Goal: Obtain resource: Obtain resource

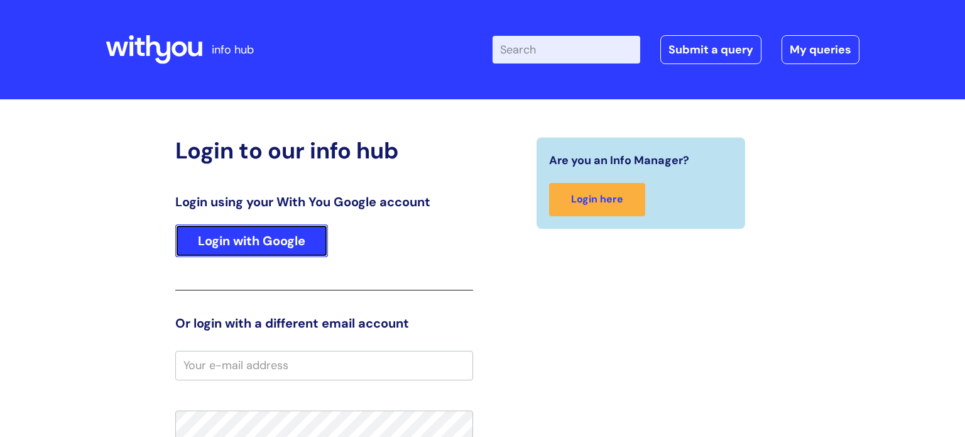
click at [273, 240] on link "Login with Google" at bounding box center [251, 240] width 153 height 33
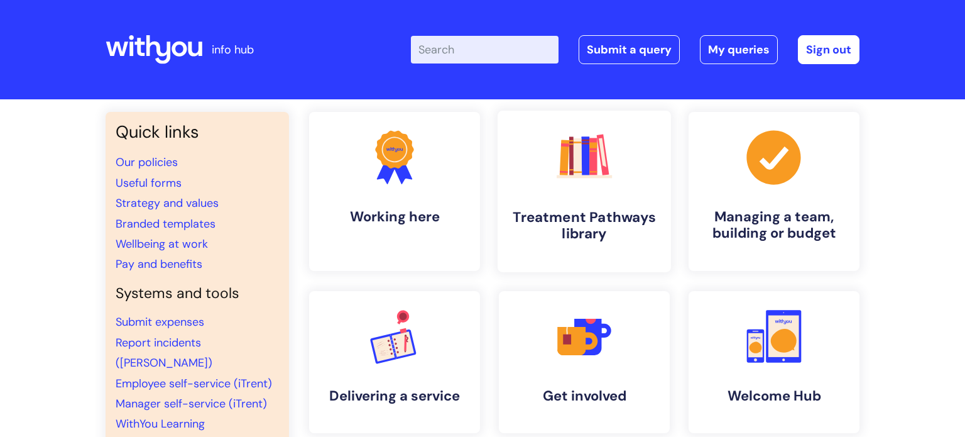
click at [612, 187] on icon ".cls-1{fill:#f89b22;}.cls-1,.cls-2,.cls-3,.cls-4,.cls-5,.cls-6,.cls-7{stroke-wi…" at bounding box center [584, 157] width 62 height 62
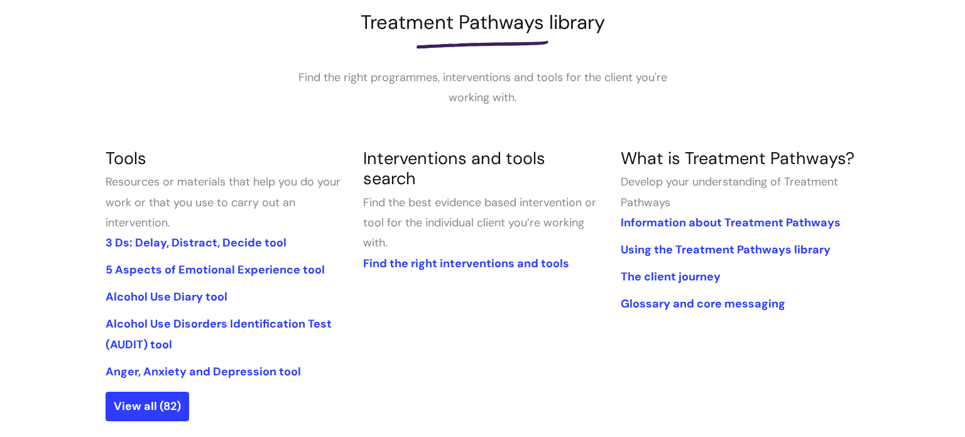
scroll to position [215, 0]
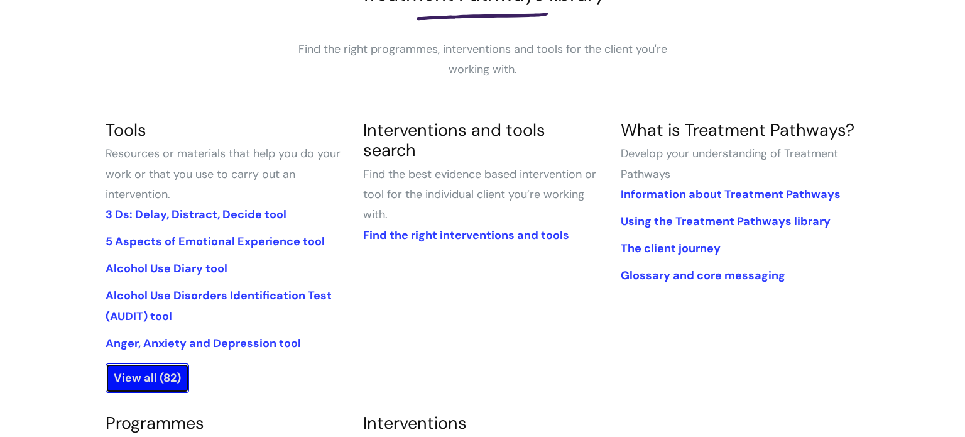
click at [152, 380] on link "View all (82)" at bounding box center [148, 377] width 84 height 29
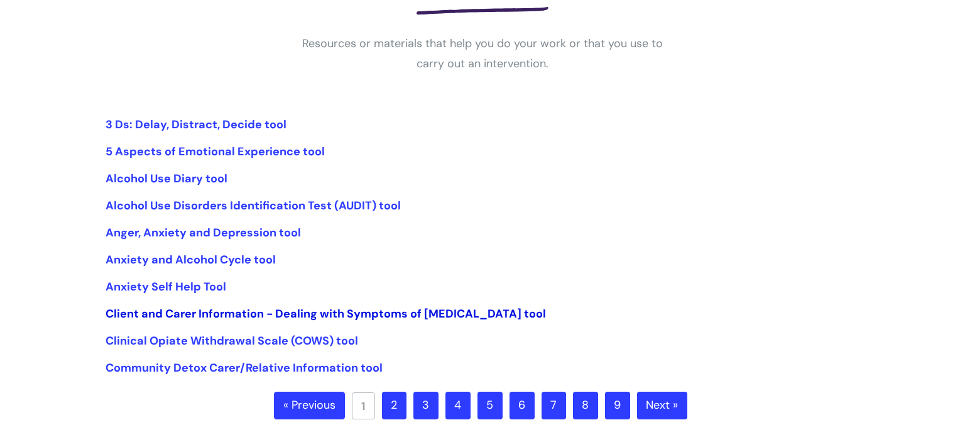
scroll to position [233, 0]
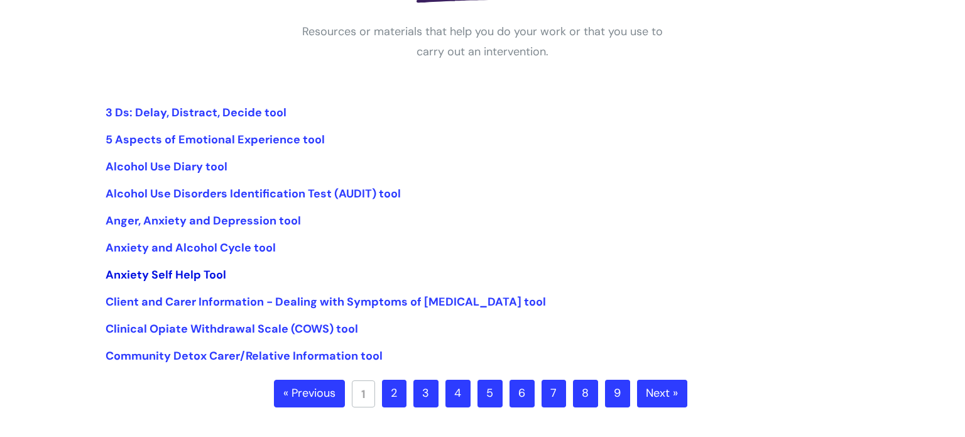
click at [149, 273] on link "Anxiety Self Help Tool" at bounding box center [166, 274] width 121 height 15
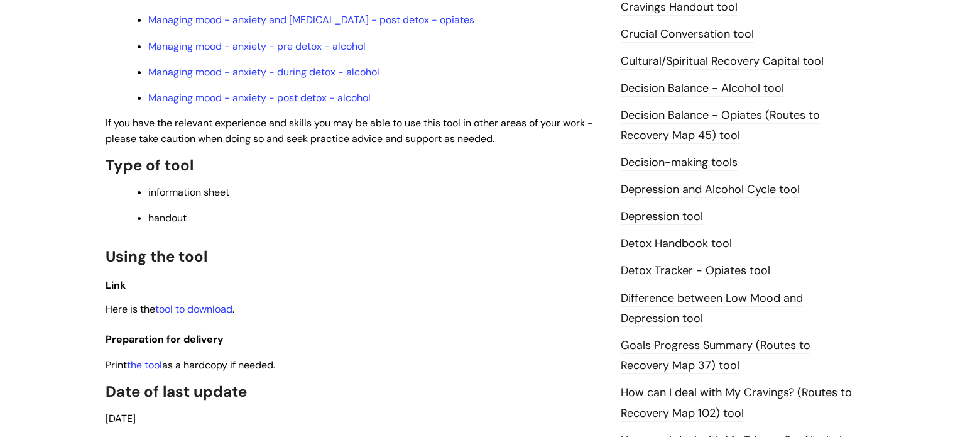
scroll to position [549, 0]
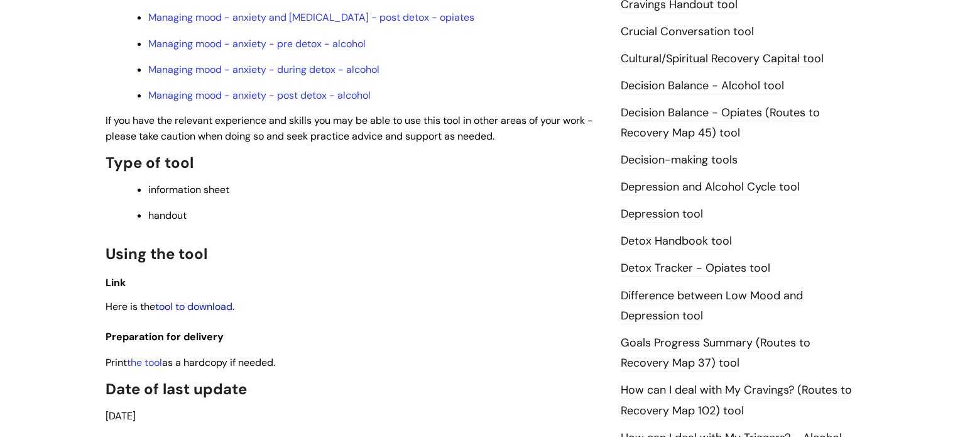
click at [216, 313] on link "tool to download" at bounding box center [193, 306] width 77 height 13
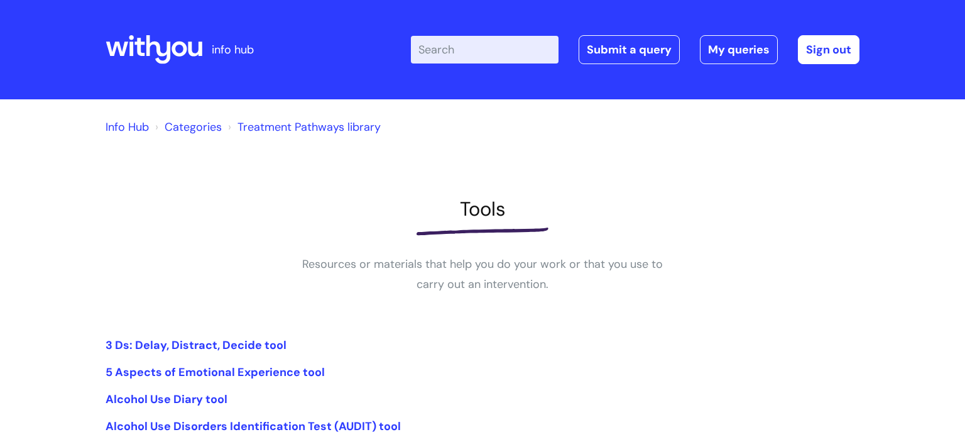
scroll to position [233, 0]
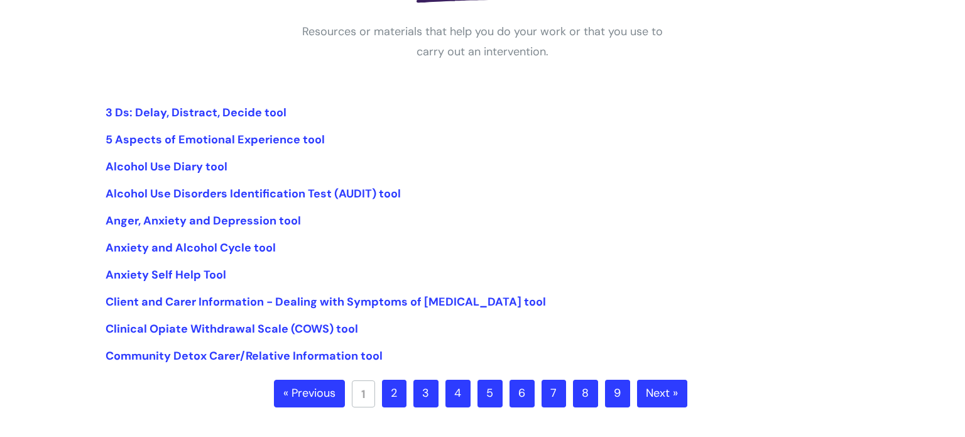
click at [393, 395] on link "2" at bounding box center [394, 394] width 25 height 28
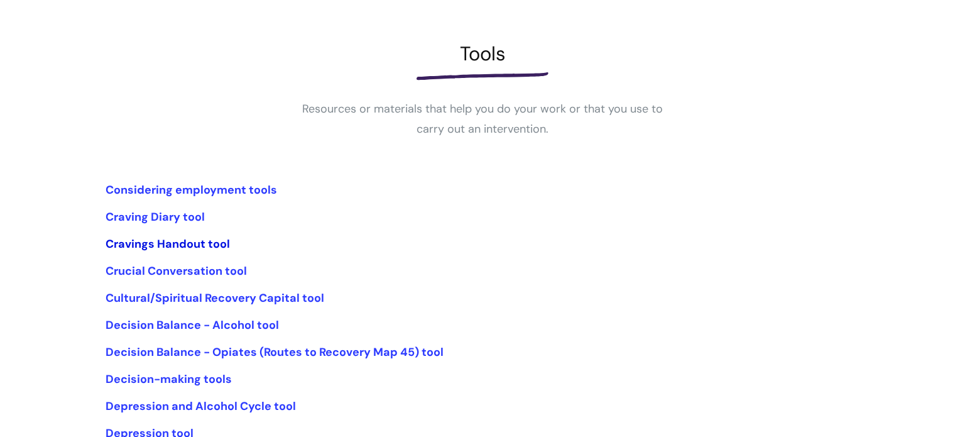
scroll to position [158, 0]
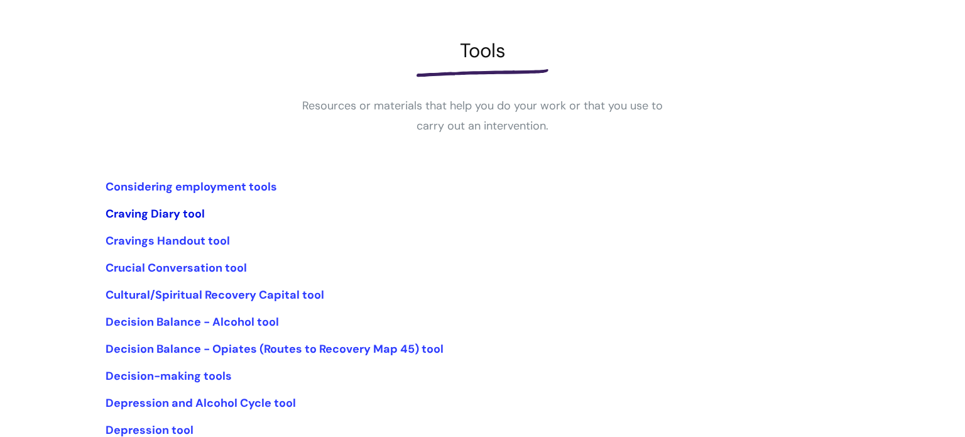
click at [160, 214] on link "Craving Diary tool" at bounding box center [155, 213] width 99 height 15
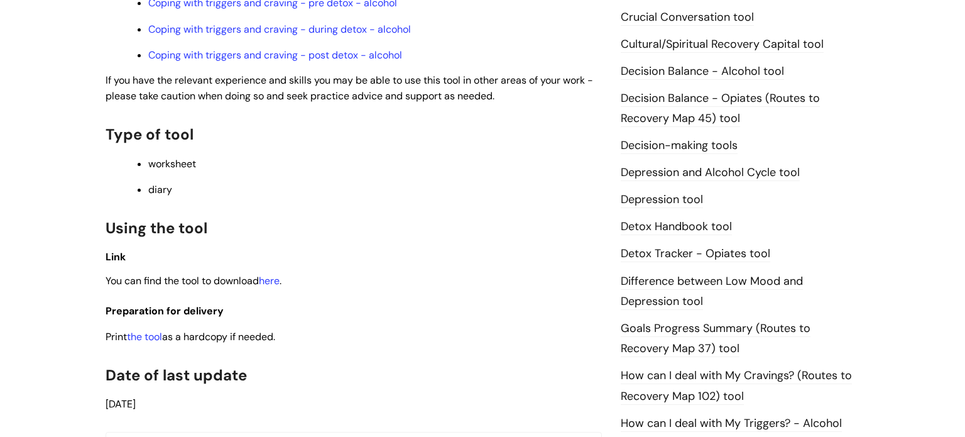
scroll to position [579, 0]
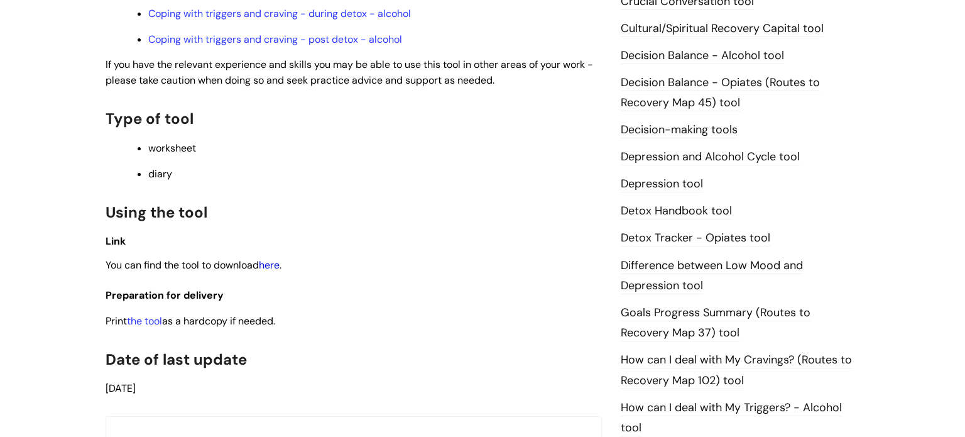
click at [272, 272] on link "here" at bounding box center [269, 264] width 21 height 13
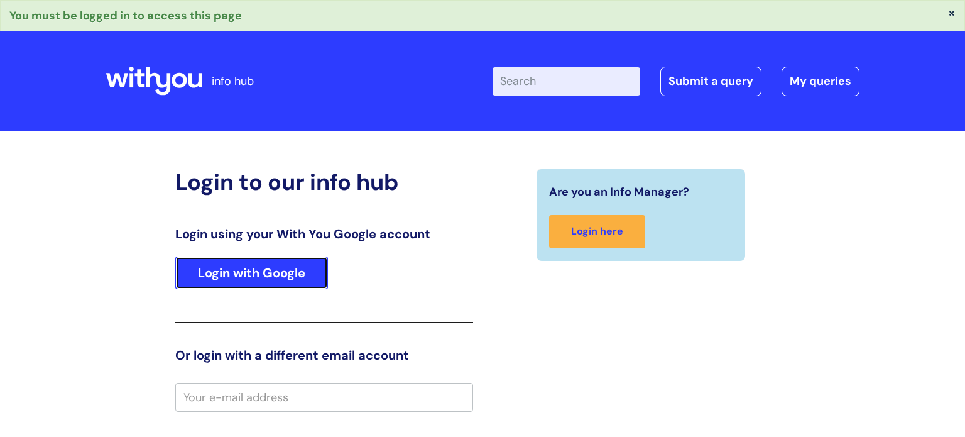
click at [287, 273] on link "Login with Google" at bounding box center [251, 272] width 153 height 33
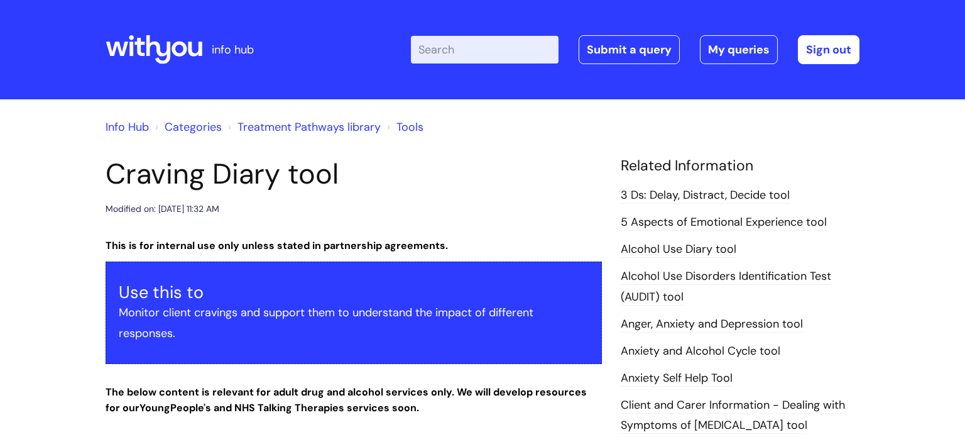
click at [497, 55] on input "Enter your search term here..." at bounding box center [485, 50] width 148 height 28
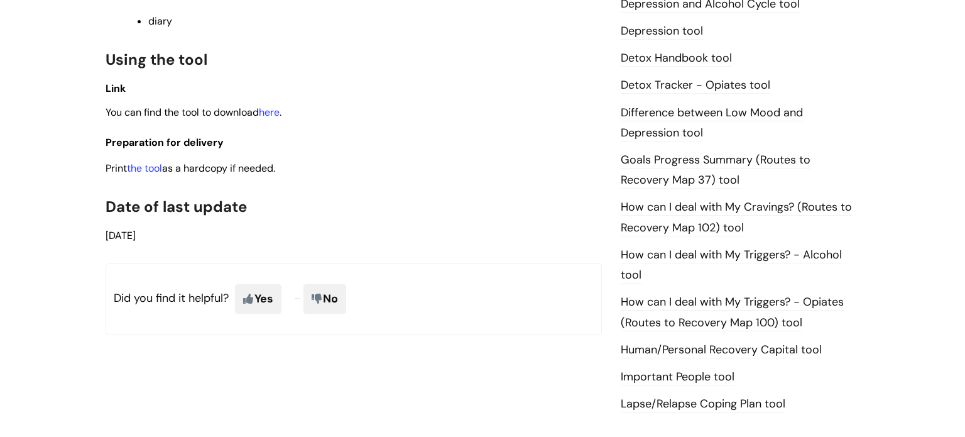
scroll to position [737, 0]
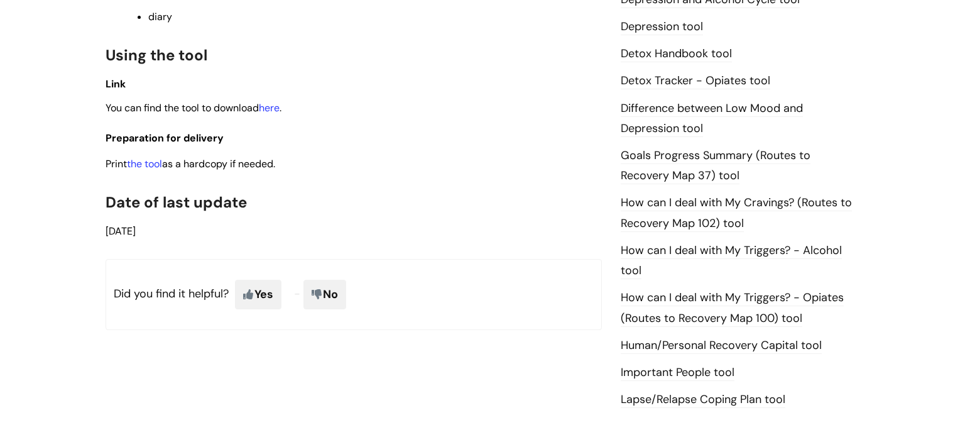
click at [654, 206] on link "How can I deal with My Cravings? (Routes to Recovery Map 102) tool" at bounding box center [736, 213] width 231 height 36
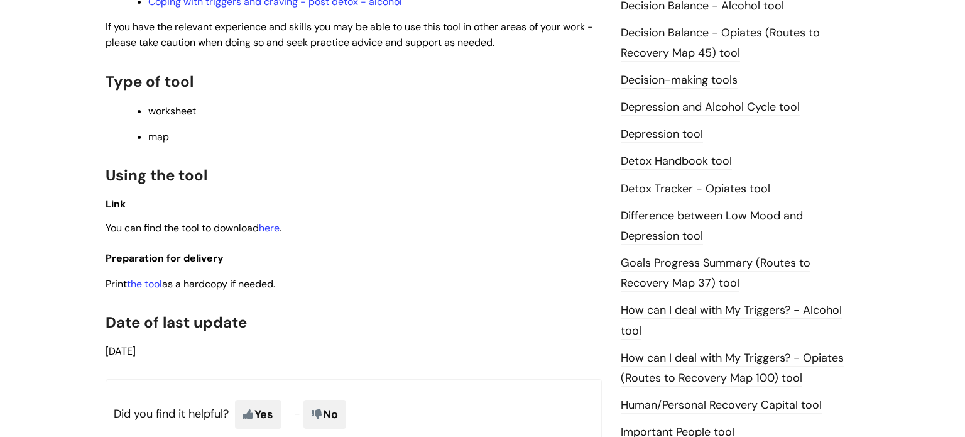
scroll to position [656, 0]
click at [276, 234] on link "here" at bounding box center [269, 227] width 21 height 13
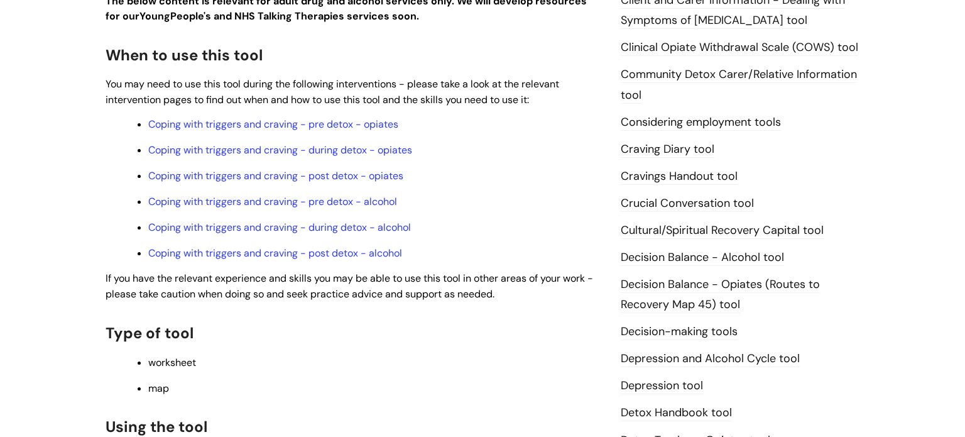
scroll to position [404, 0]
click at [272, 257] on link "Coping with triggers and craving - post detox - alcohol" at bounding box center [275, 253] width 254 height 13
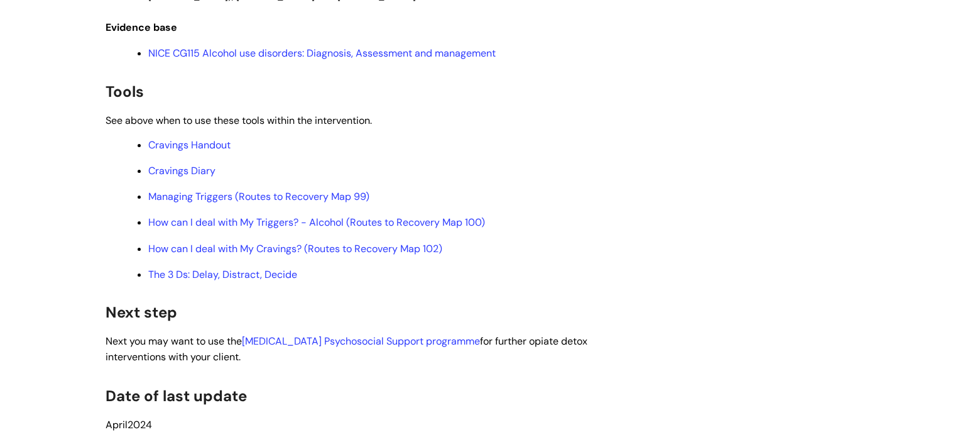
scroll to position [3231, 0]
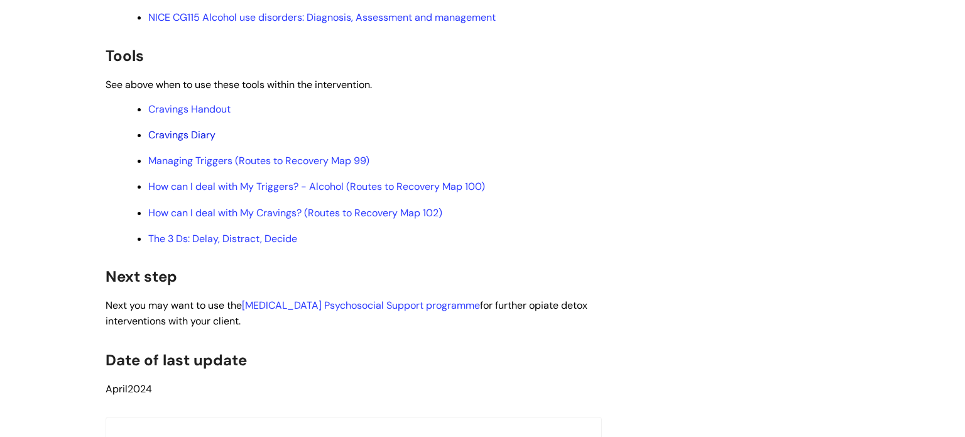
click at [179, 141] on link "Cravings Diary" at bounding box center [181, 134] width 67 height 13
click at [238, 219] on link "How can I deal with My Cravings? (Routes to Recovery Map 102)" at bounding box center [295, 212] width 294 height 13
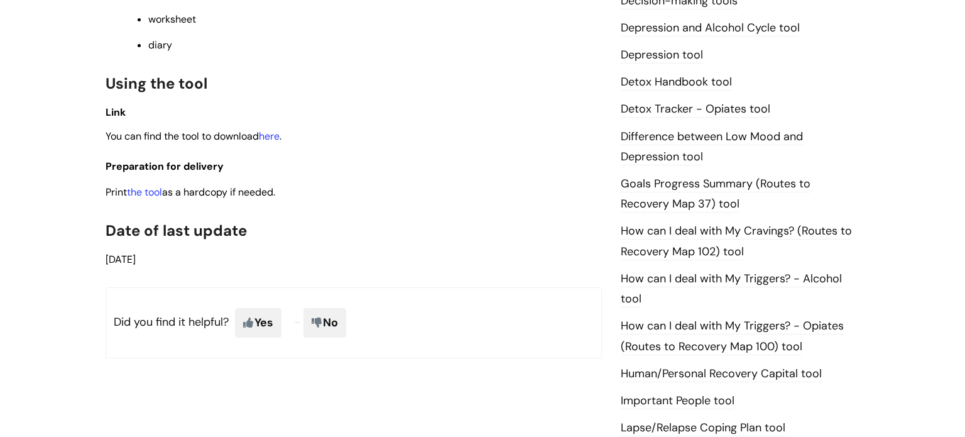
scroll to position [691, 0]
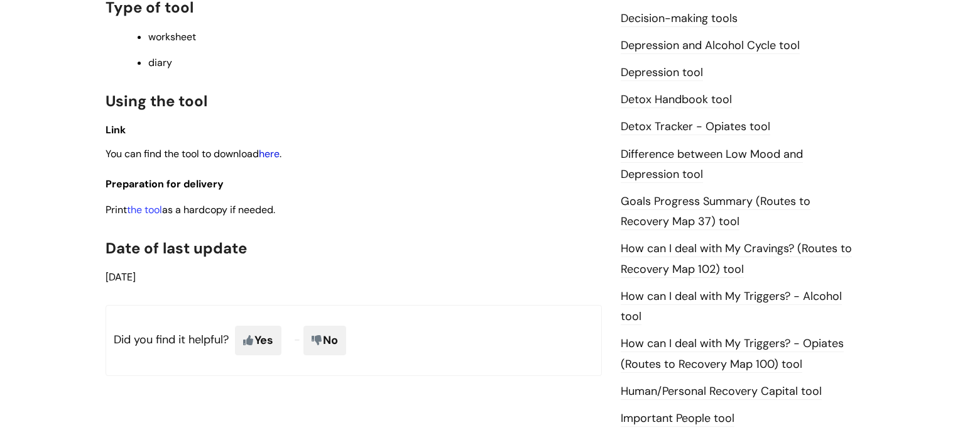
click at [275, 160] on link "here" at bounding box center [269, 153] width 21 height 13
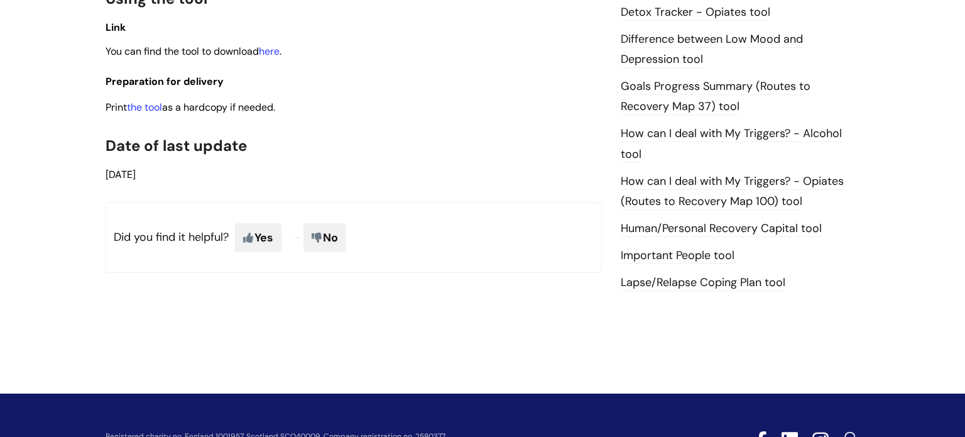
scroll to position [830, 0]
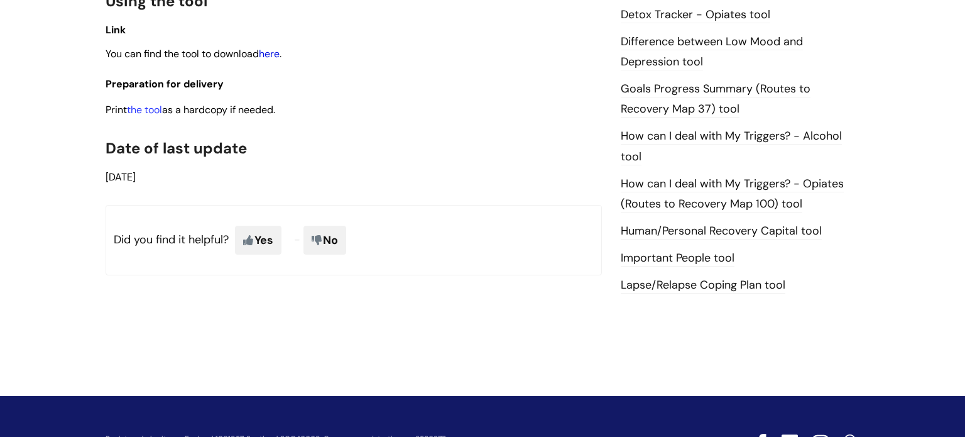
click at [276, 60] on link "here" at bounding box center [269, 53] width 21 height 13
